Goal: Information Seeking & Learning: Check status

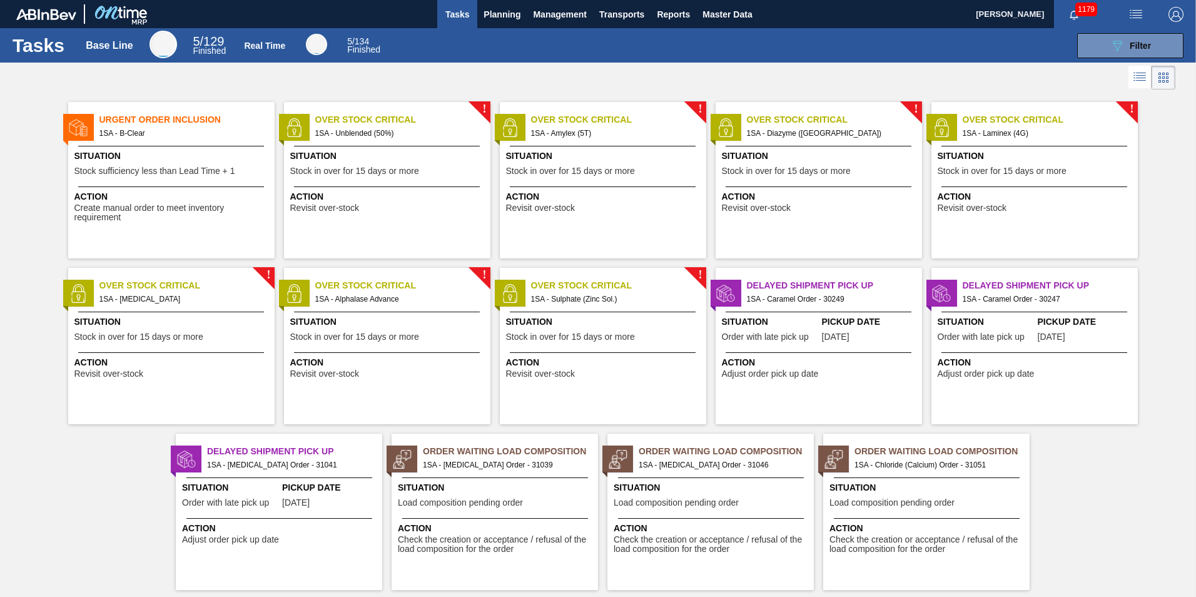
click at [909, 482] on span "Situation" at bounding box center [928, 487] width 197 height 13
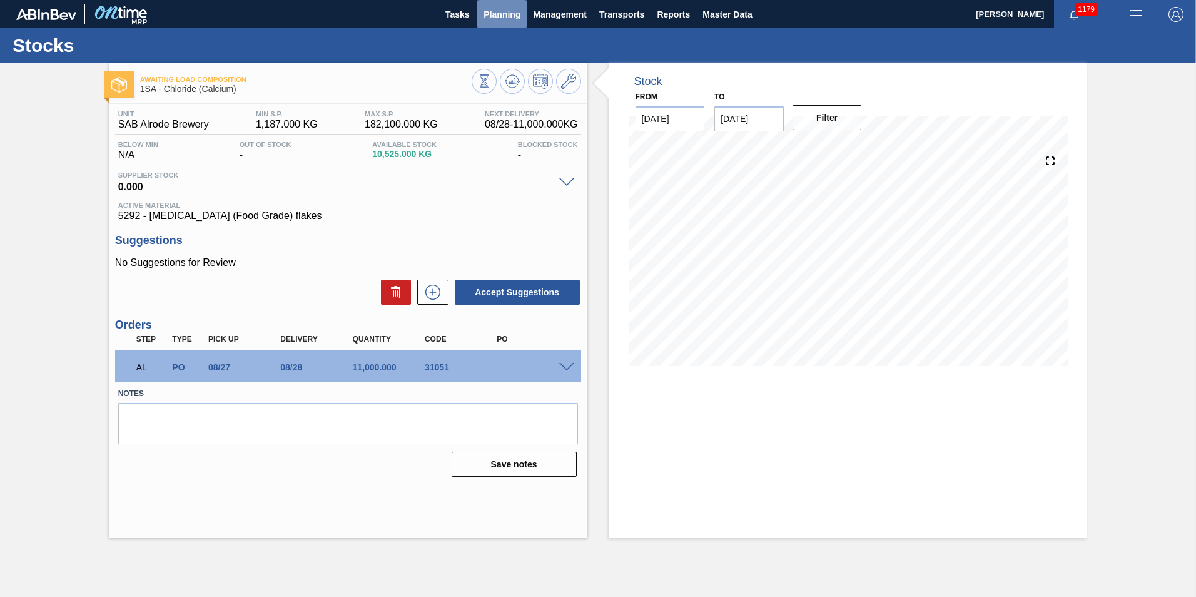
click at [496, 11] on span "Planning" at bounding box center [502, 14] width 37 height 15
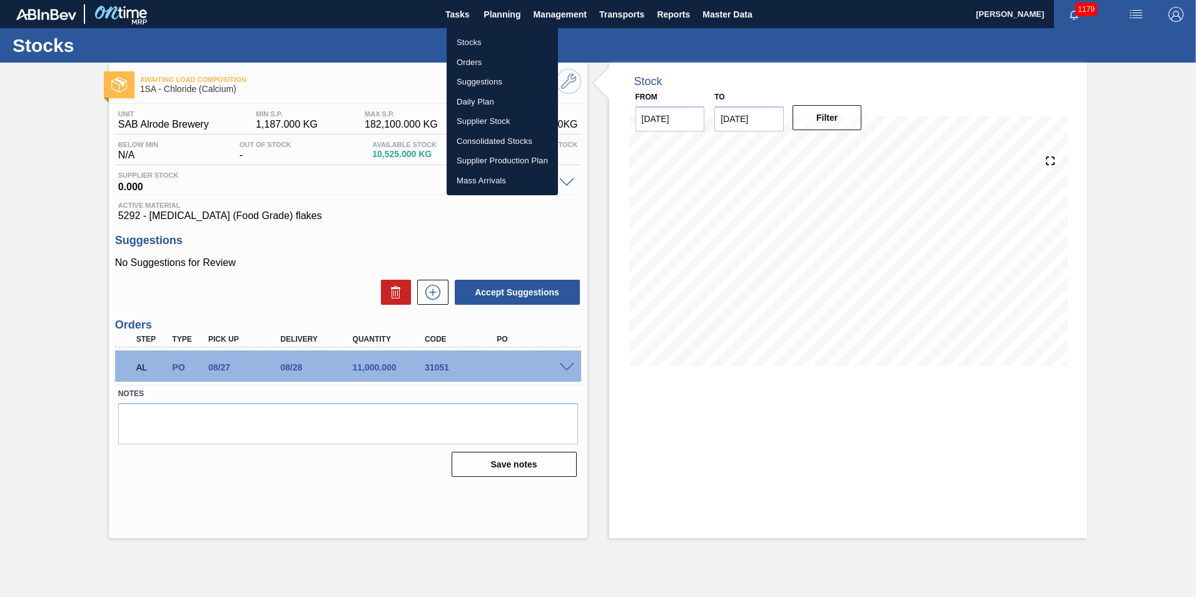
click at [469, 40] on li "Stocks" at bounding box center [502, 43] width 111 height 20
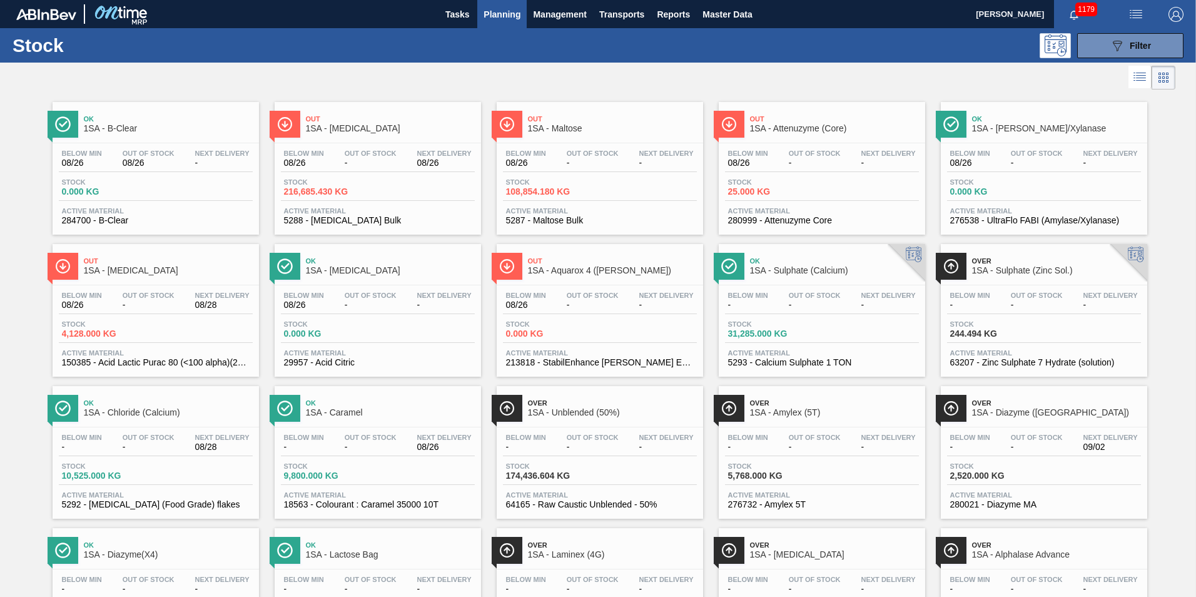
click at [148, 424] on div "Ok 1SA - Chloride (Calcium) Below Min - Out Of Stock - Next Delivery 08/28 Stoc…" at bounding box center [156, 452] width 206 height 133
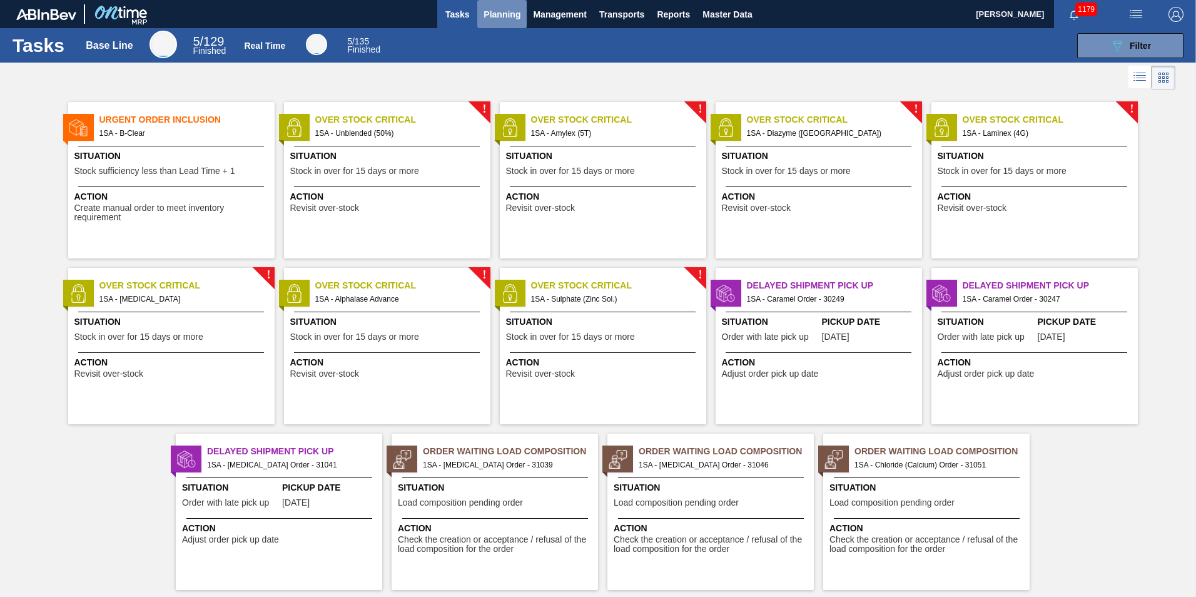
click at [489, 12] on span "Planning" at bounding box center [502, 14] width 37 height 15
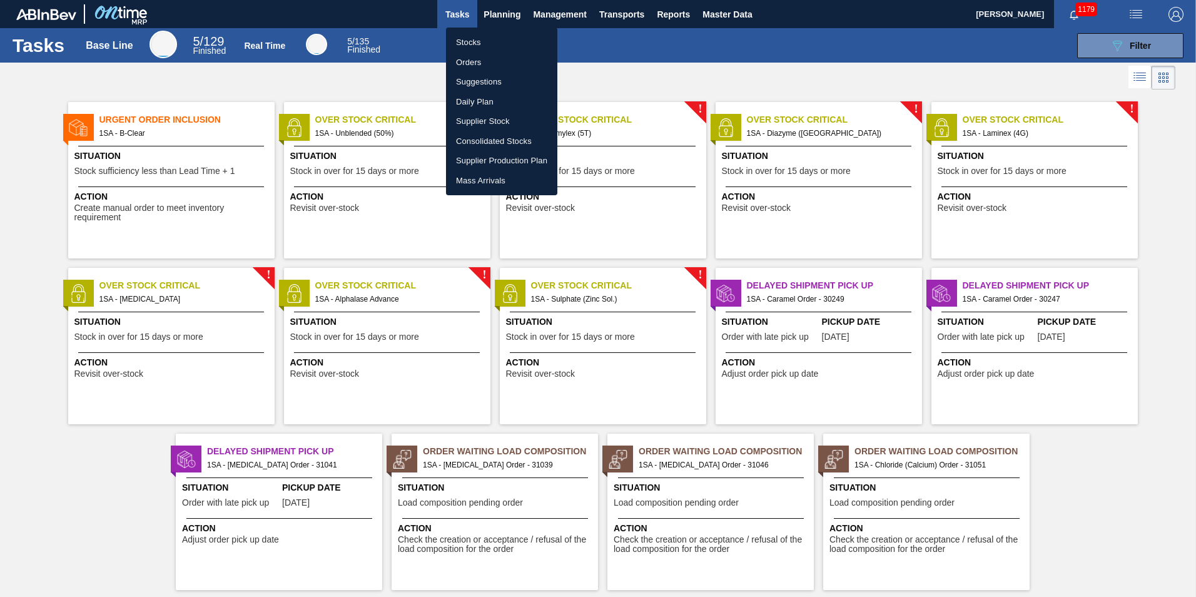
click at [472, 44] on li "Stocks" at bounding box center [501, 43] width 111 height 20
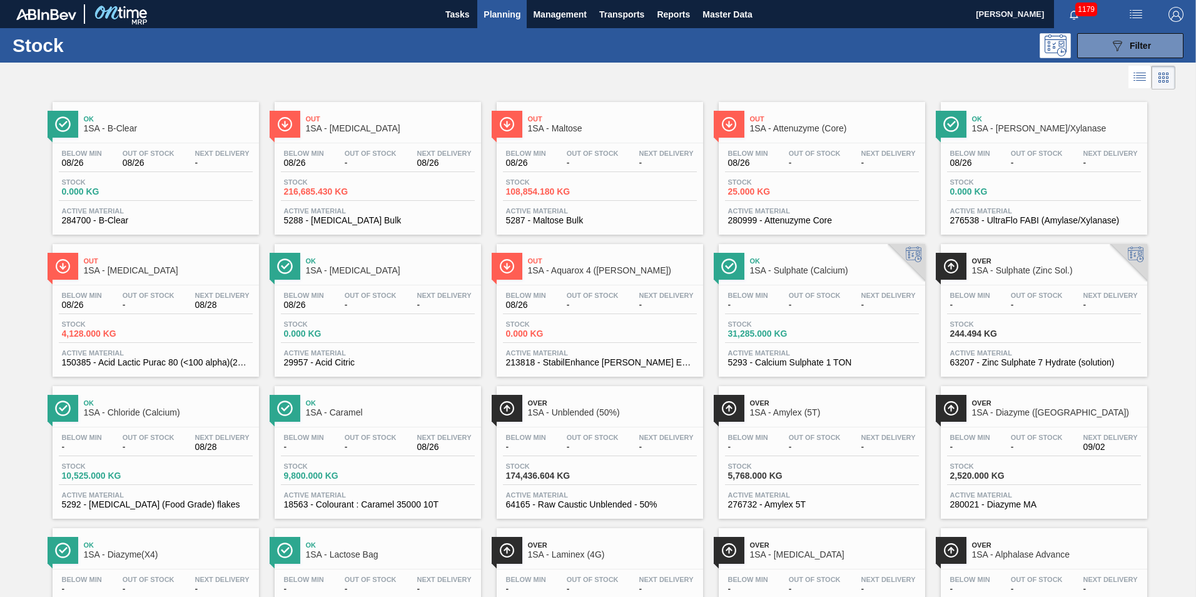
click at [374, 123] on div "Out 1SA - Dextrose" at bounding box center [390, 124] width 169 height 28
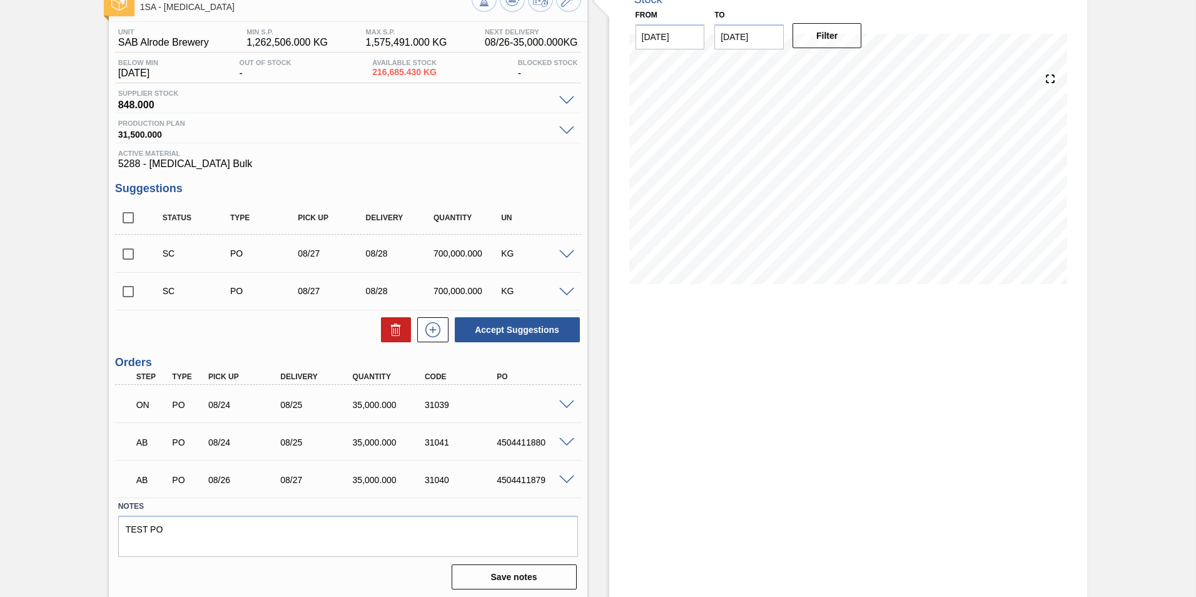
scroll to position [85, 0]
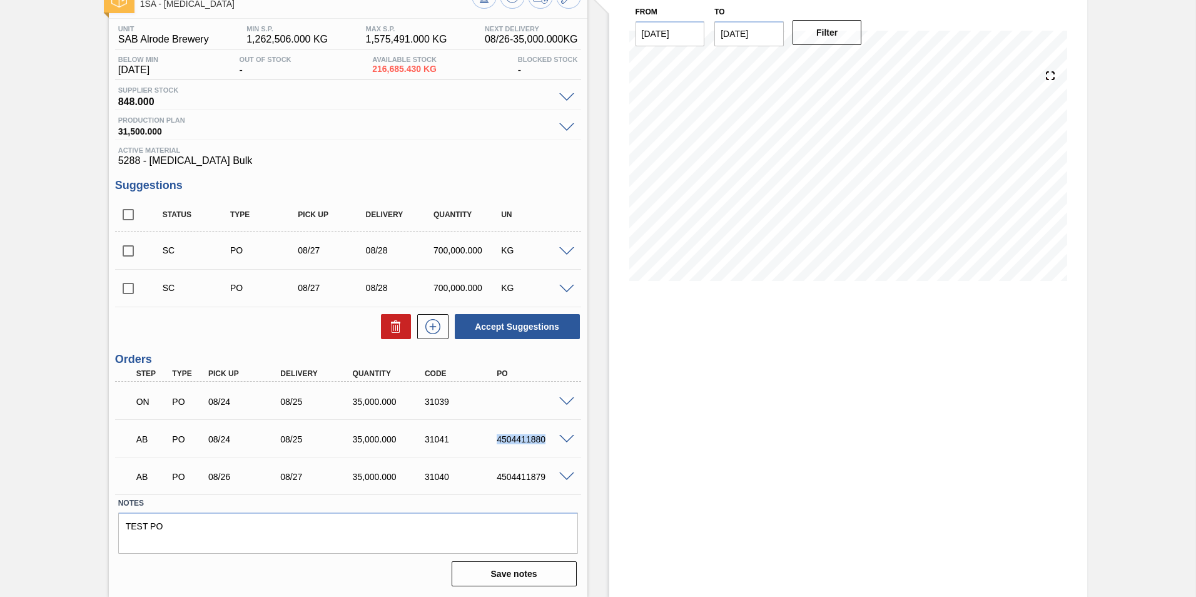
drag, startPoint x: 547, startPoint y: 437, endPoint x: 485, endPoint y: 442, distance: 61.5
click at [485, 442] on div "AB PO 08/24 08/25 35,000.000 31041 4504411880" at bounding box center [344, 437] width 433 height 25
copy div "4504411880"
drag, startPoint x: 545, startPoint y: 476, endPoint x: 495, endPoint y: 479, distance: 49.5
click at [495, 479] on div "4504411879" at bounding box center [534, 477] width 81 height 10
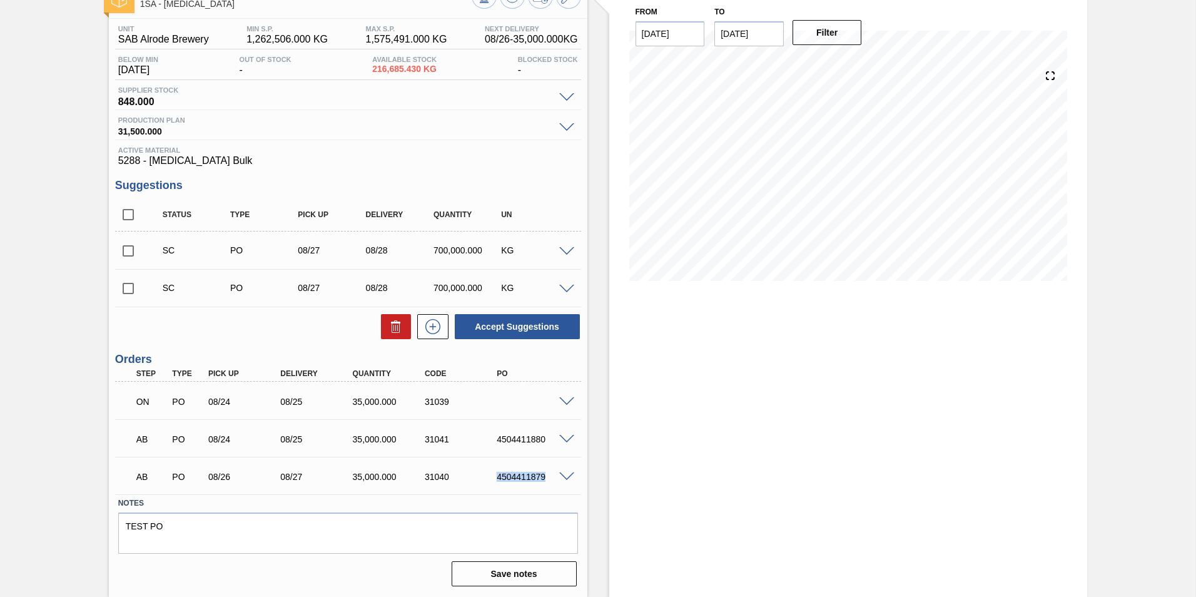
copy div "4504411879"
